Goal: Information Seeking & Learning: Learn about a topic

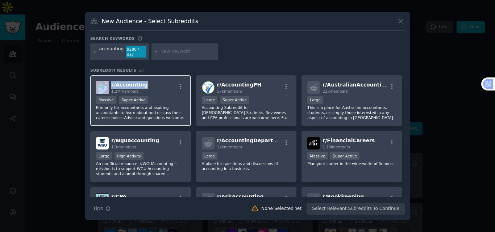
copy div "r/ Accounting"
drag, startPoint x: 144, startPoint y: 76, endPoint x: 110, endPoint y: 82, distance: 35.0
click at [110, 82] on div "r/ Accounting 1.2M members Massive Super Active Primarily for accountants and a…" at bounding box center [140, 100] width 101 height 51
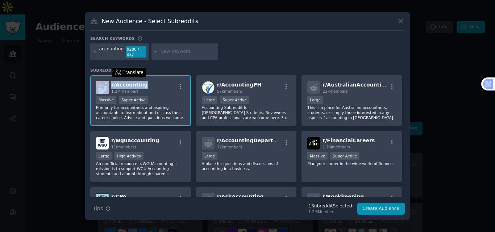
copy div "r/ Accounting"
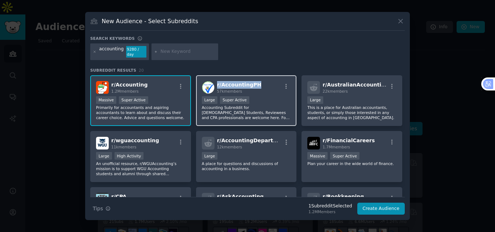
drag, startPoint x: 258, startPoint y: 84, endPoint x: 215, endPoint y: 83, distance: 43.5
click at [215, 83] on div "r/ AccountingPH 57k members" at bounding box center [246, 87] width 89 height 13
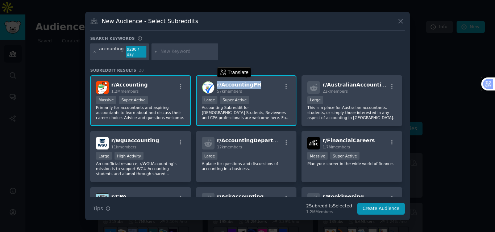
copy span "r/ AccountingPH"
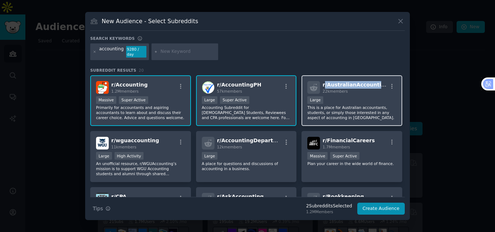
drag, startPoint x: 324, startPoint y: 78, endPoint x: 376, endPoint y: 78, distance: 52.2
click at [376, 78] on div "r/ AustralianAccounting 22k members Large This is a place for [DEMOGRAPHIC_DATA…" at bounding box center [352, 100] width 101 height 51
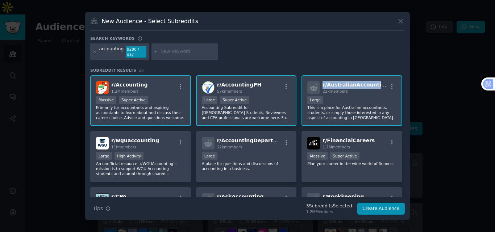
copy span "r/ AustralianAccounting"
drag, startPoint x: 322, startPoint y: 77, endPoint x: 379, endPoint y: 81, distance: 57.1
click at [379, 81] on div "r/ AustralianAccounting 22k members Large This is a place for [DEMOGRAPHIC_DATA…" at bounding box center [352, 100] width 101 height 51
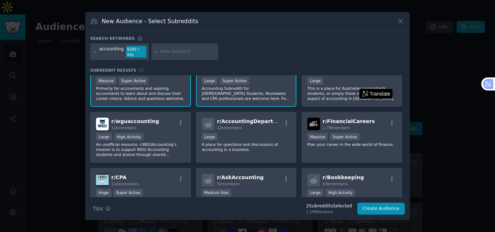
scroll to position [36, 0]
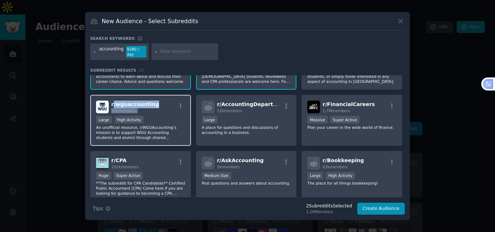
drag, startPoint x: 113, startPoint y: 95, endPoint x: 166, endPoint y: 97, distance: 53.3
click at [166, 97] on div "r/ wguaccounting 11k members Large High Activity An unofficial resource, r/WGUA…" at bounding box center [140, 120] width 101 height 51
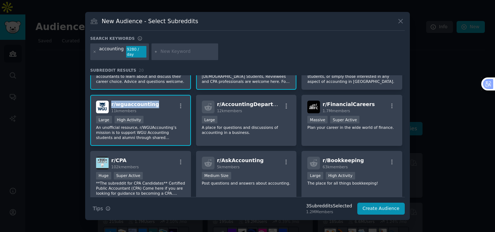
copy span "r/ wguaccounting"
drag, startPoint x: 111, startPoint y: 96, endPoint x: 156, endPoint y: 96, distance: 45.7
click at [156, 96] on div "r/ wguaccounting 11k members Large High Activity An unofficial resource, r/WGUA…" at bounding box center [140, 120] width 101 height 51
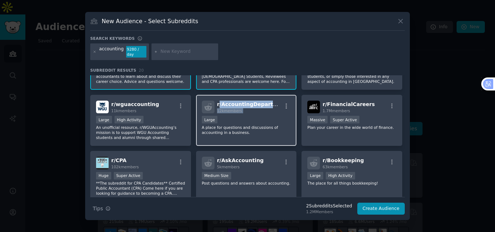
drag, startPoint x: 218, startPoint y: 96, endPoint x: 280, endPoint y: 96, distance: 62.4
click at [280, 96] on div "r/ AccountingDepartment 12k members 10,000 - 100,000 members Large A place for …" at bounding box center [246, 120] width 101 height 51
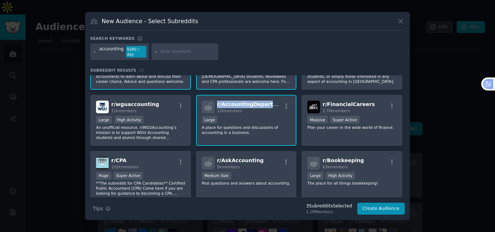
copy span "r/ AccountingDepartmen"
drag, startPoint x: 215, startPoint y: 95, endPoint x: 273, endPoint y: 96, distance: 57.3
click at [273, 96] on div "r/ AccountingDepartment 12k members 10,000 - 100,000 members Large A place for …" at bounding box center [246, 120] width 101 height 51
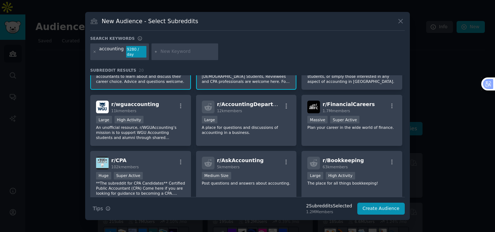
click at [59, 75] on div at bounding box center [247, 116] width 495 height 232
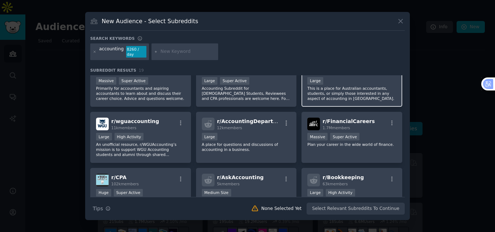
scroll to position [36, 0]
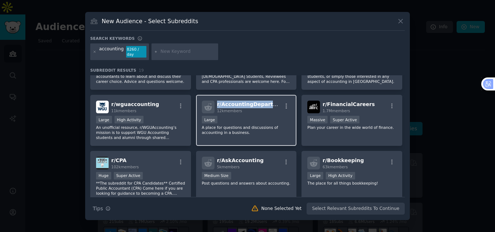
copy span "r/ AccountingDepartment"
drag, startPoint x: 217, startPoint y: 96, endPoint x: 274, endPoint y: 102, distance: 57.6
click at [274, 102] on div "r/ AccountingDepartment 12k members Large A place for questions and discussions…" at bounding box center [246, 120] width 101 height 51
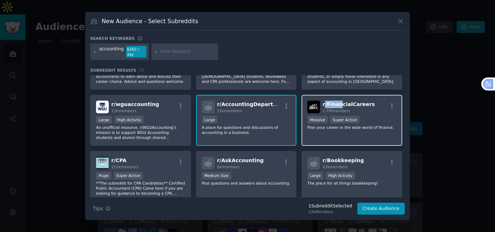
drag, startPoint x: 323, startPoint y: 95, endPoint x: 339, endPoint y: 96, distance: 16.0
click at [339, 96] on div "r/ FinancialCareers 1.7M members Massive Super Active Plan your career in the w…" at bounding box center [352, 120] width 101 height 51
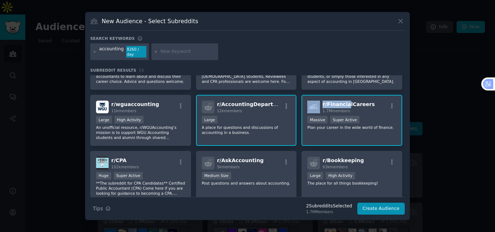
drag, startPoint x: 320, startPoint y: 95, endPoint x: 344, endPoint y: 95, distance: 24.3
click at [344, 95] on div "r/ FinancialCareers 1.7M members Massive Super Active Plan your career in the w…" at bounding box center [352, 120] width 101 height 51
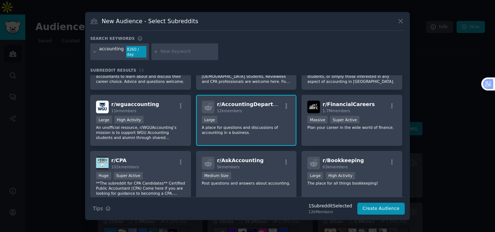
click at [291, 50] on div "accounting 8260 / day" at bounding box center [247, 53] width 315 height 19
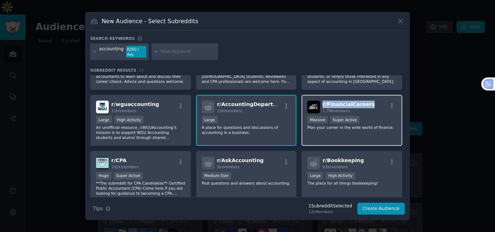
copy span "r/ FinancialCareers"
drag, startPoint x: 322, startPoint y: 97, endPoint x: 370, endPoint y: 97, distance: 47.2
click at [370, 97] on div "r/ FinancialCareers 1.7M members Massive Super Active Plan your career in the w…" at bounding box center [352, 120] width 101 height 51
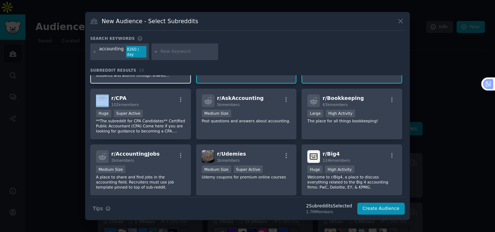
scroll to position [98, 0]
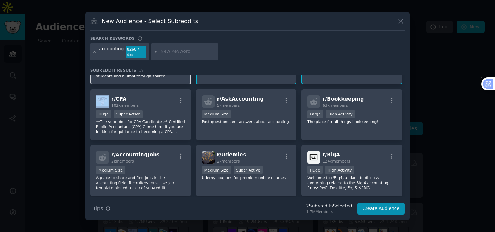
drag, startPoint x: 112, startPoint y: 78, endPoint x: 135, endPoint y: 81, distance: 23.0
click at [135, 81] on div "r/ Accounting 1.2M members Massive Super Active Primarily for accountants and a…" at bounding box center [247, 143] width 315 height 331
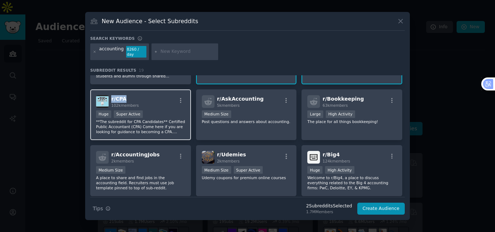
copy span "r/ CPA"
drag, startPoint x: 131, startPoint y: 91, endPoint x: 111, endPoint y: 94, distance: 20.2
click at [111, 94] on div "r/ CPA 102k members >= 95th percentile for submissions / day Huge Super Active …" at bounding box center [140, 115] width 101 height 51
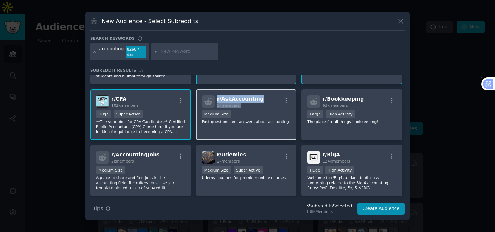
copy span "r/ AskAccounting"
drag, startPoint x: 217, startPoint y: 91, endPoint x: 270, endPoint y: 99, distance: 53.2
click at [270, 99] on div "r/ AskAccounting 5k members Medium Size Post questions and answers about accoun…" at bounding box center [246, 115] width 101 height 51
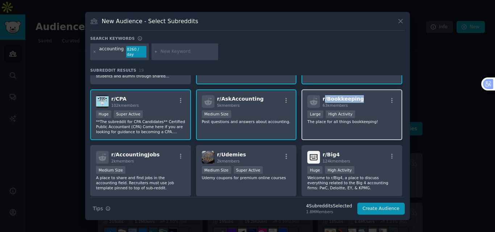
drag, startPoint x: 323, startPoint y: 91, endPoint x: 363, endPoint y: 96, distance: 39.8
click at [363, 96] on div "r/ Bookkeeping 63k members Large High Activity The place for all things bookkee…" at bounding box center [352, 115] width 101 height 51
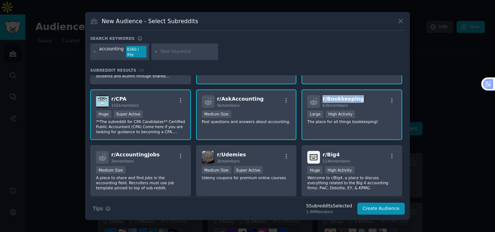
drag, startPoint x: 322, startPoint y: 91, endPoint x: 362, endPoint y: 96, distance: 39.9
click at [362, 96] on div "r/ Bookkeeping 63k members Large High Activity The place for all things bookkee…" at bounding box center [352, 115] width 101 height 51
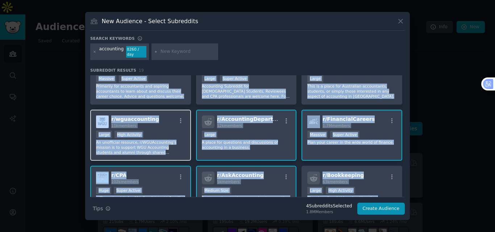
scroll to position [0, 0]
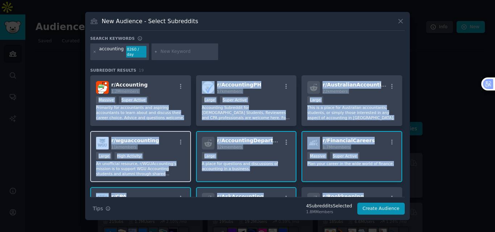
drag, startPoint x: 111, startPoint y: 74, endPoint x: 151, endPoint y: 73, distance: 39.9
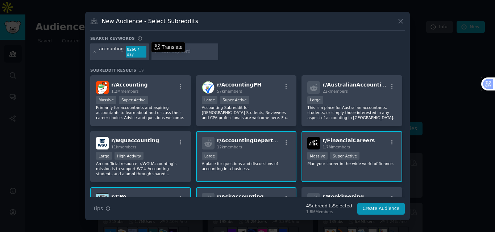
drag, startPoint x: 63, startPoint y: 78, endPoint x: 127, endPoint y: 85, distance: 64.3
click at [65, 78] on div at bounding box center [247, 116] width 495 height 232
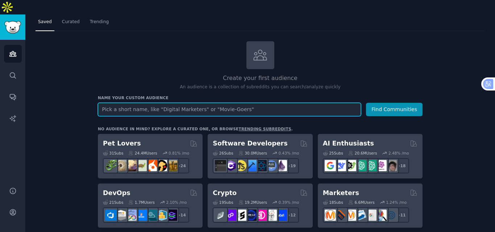
scroll to position [36, 0]
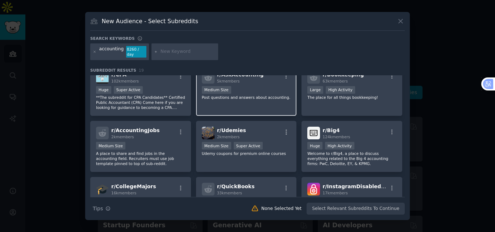
scroll to position [145, 0]
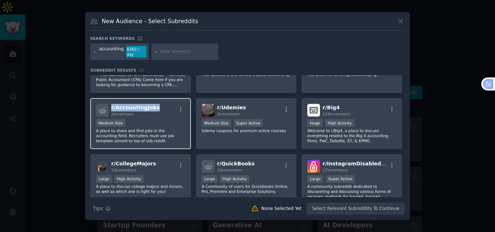
drag, startPoint x: 110, startPoint y: 98, endPoint x: 156, endPoint y: 99, distance: 45.7
click at [156, 99] on div "r/ AccountingJobs 2k members Medium Size A place to share and find jobs in the …" at bounding box center [140, 123] width 101 height 51
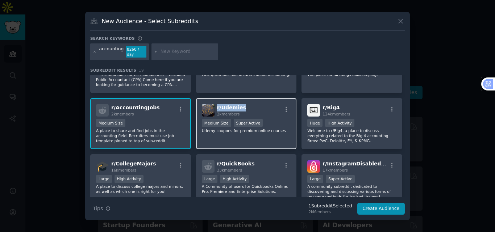
drag, startPoint x: 217, startPoint y: 100, endPoint x: 253, endPoint y: 100, distance: 36.3
click at [253, 100] on div "r/ Udemies 2k members 1000 - 10,000 members Medium Size Super Active Udemy coup…" at bounding box center [246, 123] width 101 height 51
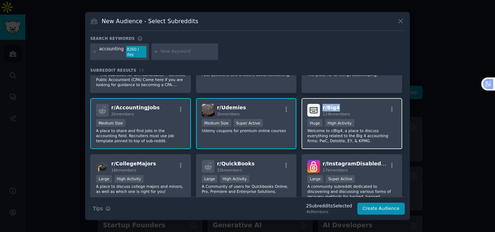
drag, startPoint x: 322, startPoint y: 100, endPoint x: 347, endPoint y: 100, distance: 25.4
click at [347, 100] on div "r/ Big4 124k members Huge High Activity Welcome to r/Big4, a place to discuss e…" at bounding box center [352, 123] width 101 height 51
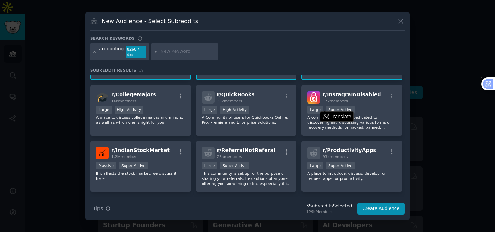
scroll to position [218, 0]
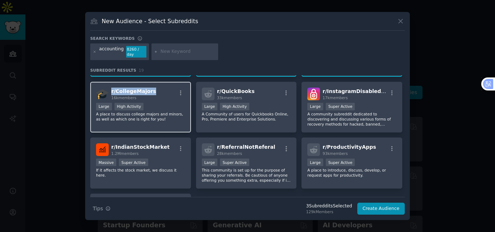
drag, startPoint x: 111, startPoint y: 82, endPoint x: 151, endPoint y: 84, distance: 40.0
click at [151, 84] on div "r/ CollegeMajors 16k members Large High Activity A place to discuss college maj…" at bounding box center [140, 107] width 101 height 51
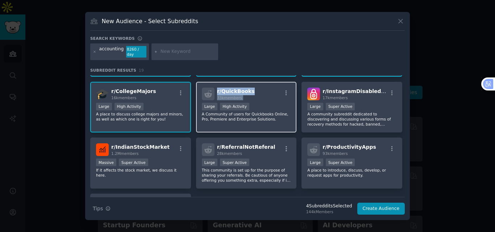
drag, startPoint x: 217, startPoint y: 83, endPoint x: 265, endPoint y: 88, distance: 48.5
click at [265, 88] on div "r/ QuickBooks 33k members >= 80th percentile for submissions / day Large High A…" at bounding box center [246, 107] width 101 height 51
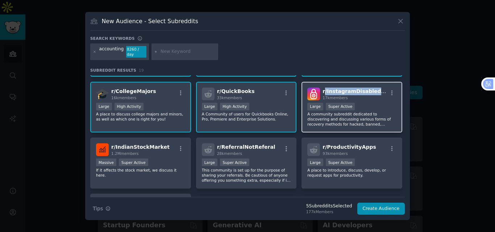
drag, startPoint x: 323, startPoint y: 83, endPoint x: 371, endPoint y: 86, distance: 48.7
click at [371, 86] on div "r/ InstagramDisabledHelp 17k members 10,000 - 100,000 members Large Super Activ…" at bounding box center [352, 107] width 101 height 51
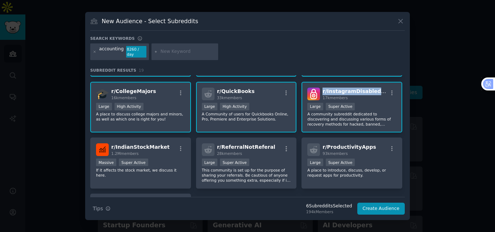
drag, startPoint x: 322, startPoint y: 83, endPoint x: 372, endPoint y: 88, distance: 50.3
click at [372, 88] on div "r/ InstagramDisabledHelp 17k members 10,000 - 100,000 members Large Super Activ…" at bounding box center [352, 107] width 101 height 51
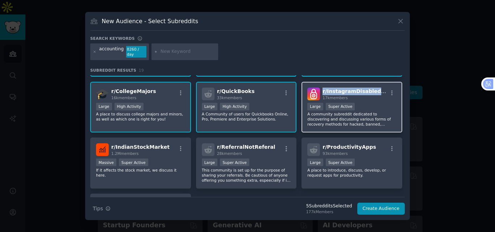
drag, startPoint x: 382, startPoint y: 85, endPoint x: 321, endPoint y: 88, distance: 60.7
click at [321, 88] on div "r/ InstagramDisabledHelp 17k members" at bounding box center [352, 94] width 89 height 13
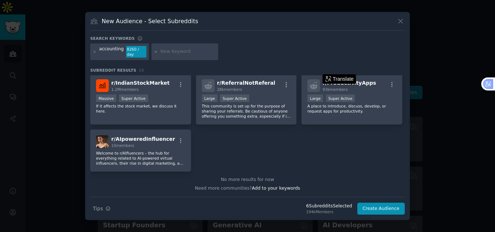
scroll to position [246, 0]
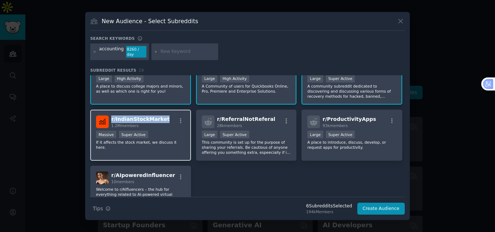
drag, startPoint x: 111, startPoint y: 109, endPoint x: 167, endPoint y: 109, distance: 56.2
click at [167, 110] on div "r/ IndianStockMarket 1.2M members >= 95th percentile for submissions / day Mass…" at bounding box center [140, 135] width 101 height 51
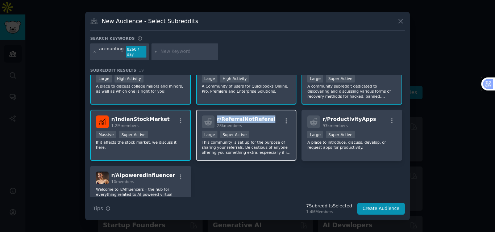
drag, startPoint x: 216, startPoint y: 114, endPoint x: 271, endPoint y: 116, distance: 55.2
click at [271, 116] on div "r/ ReferralNotReferal 28k members" at bounding box center [246, 122] width 89 height 13
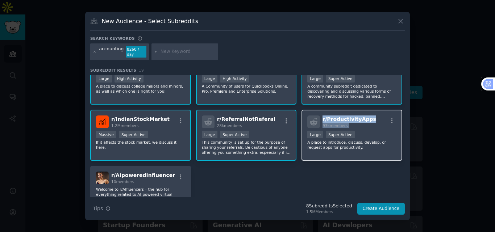
drag, startPoint x: 321, startPoint y: 110, endPoint x: 378, endPoint y: 120, distance: 58.2
click at [378, 120] on div "r/ ProductivityApps 93k members Large Super Active A place to introduce, discus…" at bounding box center [352, 135] width 101 height 51
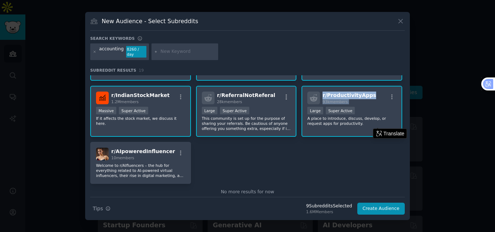
scroll to position [282, 0]
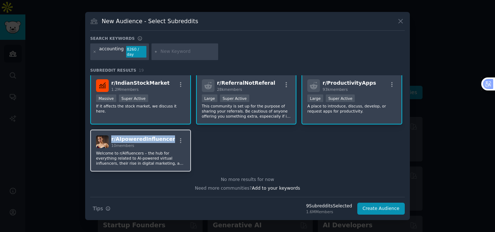
drag, startPoint x: 110, startPoint y: 130, endPoint x: 167, endPoint y: 130, distance: 56.6
click at [167, 130] on div "r/ AIpoweredInfluencer 10 members Welcome to r/AIfluencers – the hub for everyt…" at bounding box center [140, 151] width 101 height 42
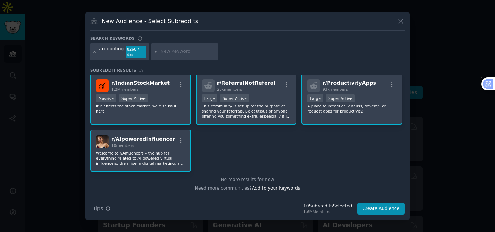
click at [433, 86] on div at bounding box center [247, 116] width 495 height 232
